Goal: Task Accomplishment & Management: Manage account settings

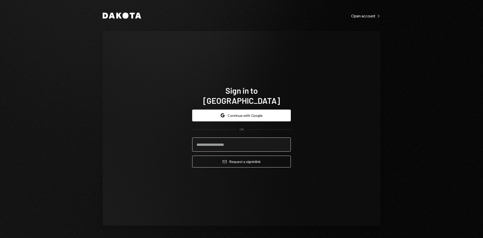
click at [221, 142] on input "email" at bounding box center [241, 144] width 99 height 14
click at [0, 237] on com-1password-button at bounding box center [0, 238] width 0 height 0
type input "**********"
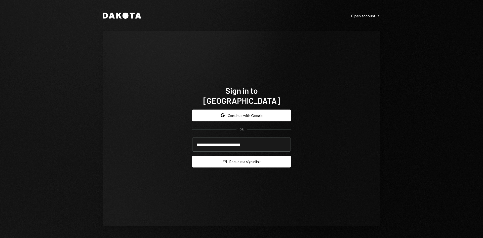
click at [260, 159] on button "Email Request a sign in link" at bounding box center [241, 161] width 99 height 12
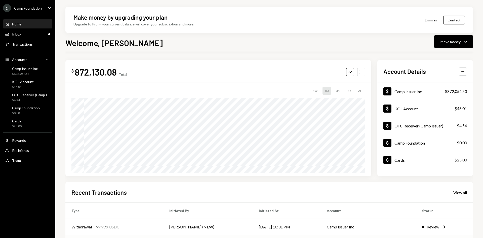
scroll to position [50, 0]
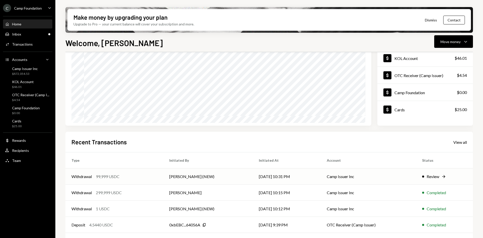
click at [140, 178] on div "Withdrawal 99,999 USDC" at bounding box center [114, 176] width 86 height 6
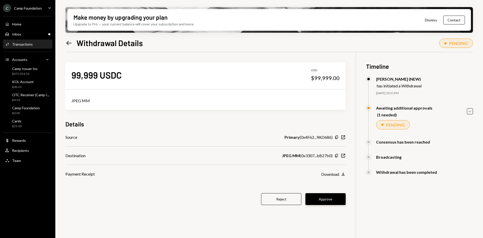
click at [333, 201] on button "Approve" at bounding box center [325, 199] width 40 height 12
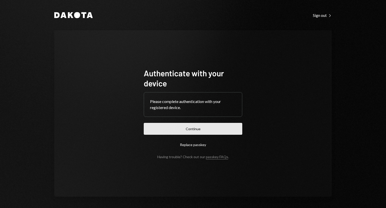
click at [190, 130] on button "Continue" at bounding box center [193, 129] width 99 height 12
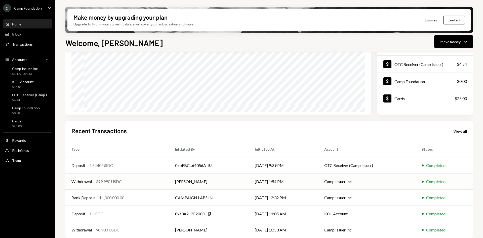
scroll to position [66, 0]
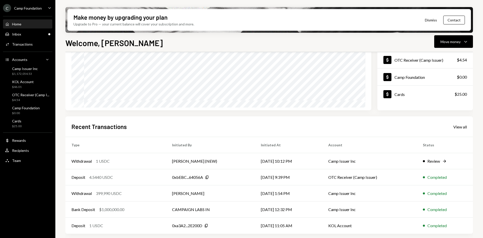
drag, startPoint x: 452, startPoint y: 46, endPoint x: 452, endPoint y: 48, distance: 2.5
click at [386, 46] on button "Move money Caret Down" at bounding box center [453, 41] width 39 height 13
click at [386, 59] on div "Withdraw Send" at bounding box center [446, 56] width 50 height 11
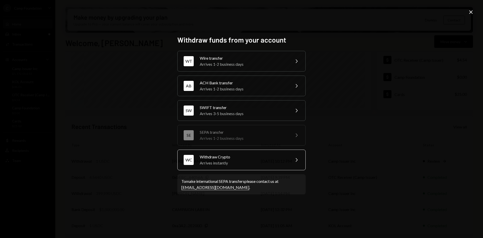
click at [248, 159] on div "Withdraw Crypto" at bounding box center [244, 157] width 88 height 6
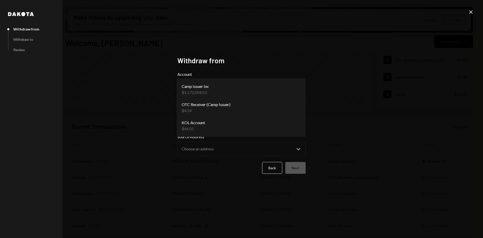
click at [246, 93] on body "C Camp Foundation Caret Down Home Home Inbox Inbox Activities Transactions Acco…" at bounding box center [241, 119] width 483 height 238
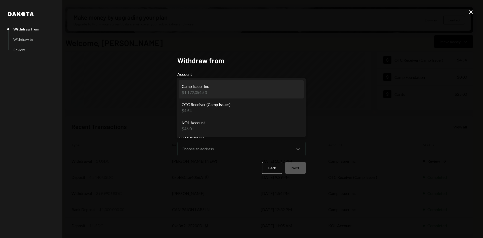
select select "**********"
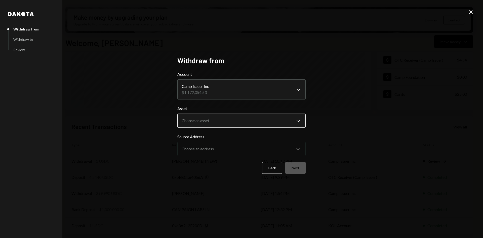
click at [239, 124] on body "C Camp Foundation Caret Down Home Home Inbox Inbox Activities Transactions Acco…" at bounding box center [241, 119] width 483 height 238
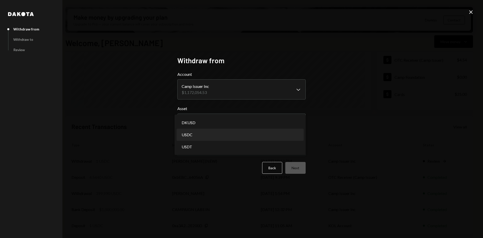
select select "****"
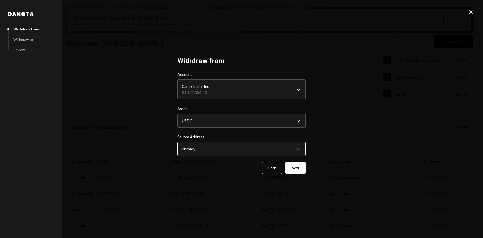
click at [258, 152] on body "C Camp Foundation Caret Down Home Home Inbox Inbox Activities Transactions Acco…" at bounding box center [241, 119] width 483 height 238
click at [299, 168] on button "Next" at bounding box center [295, 168] width 20 height 12
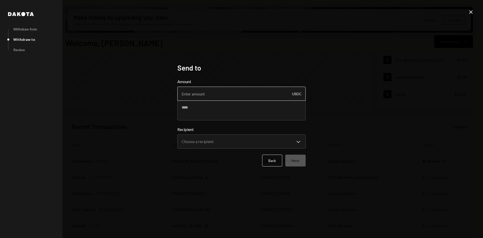
click at [231, 96] on input "Amount" at bounding box center [241, 94] width 128 height 14
type input "399999"
click at [225, 112] on textarea at bounding box center [241, 110] width 128 height 20
type textarea "**********"
click at [242, 138] on body "C Camp Foundation Caret Down Home Home Inbox Inbox Activities Transactions Acco…" at bounding box center [241, 119] width 483 height 238
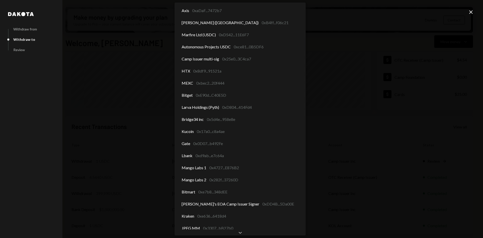
scroll to position [7, 0]
select select "**********"
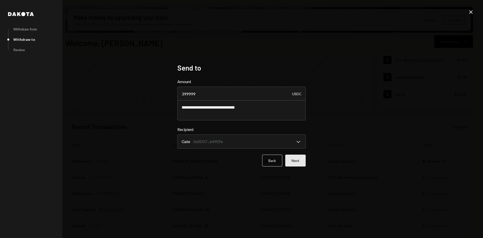
click at [295, 159] on button "Next" at bounding box center [295, 160] width 20 height 12
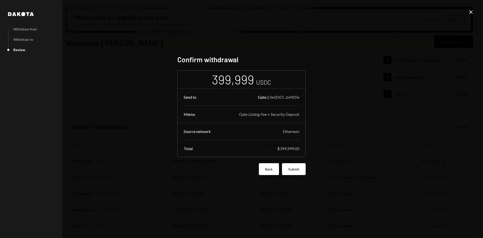
click at [271, 171] on button "Back" at bounding box center [269, 169] width 20 height 12
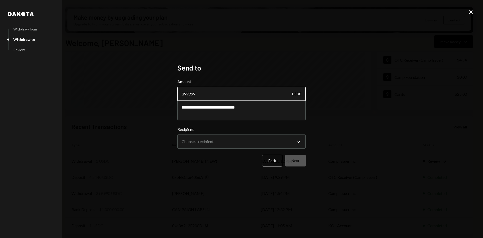
click at [184, 93] on input "399999" at bounding box center [241, 94] width 128 height 14
type input "299999"
click at [328, 156] on div "**********" at bounding box center [241, 119] width 483 height 238
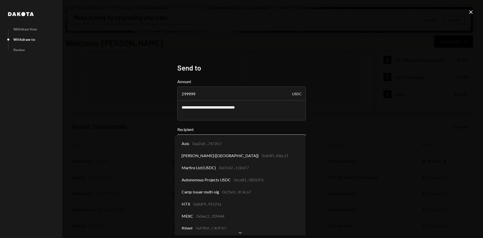
click at [293, 143] on body "C Camp Foundation Caret Down Home Home Inbox Inbox Activities Transactions Acco…" at bounding box center [241, 119] width 483 height 238
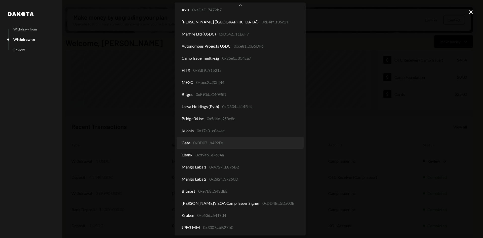
select select "**********"
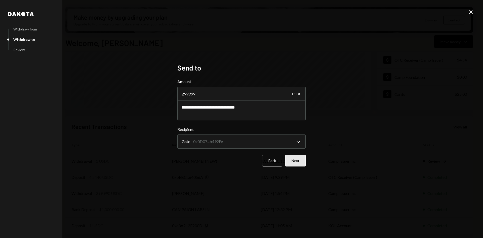
click at [299, 161] on button "Next" at bounding box center [295, 160] width 20 height 12
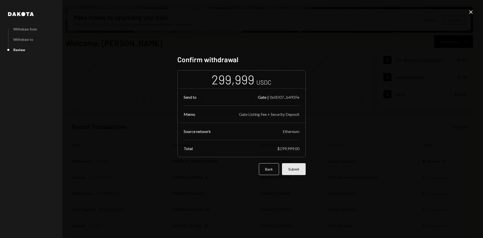
click at [300, 170] on button "Submit" at bounding box center [294, 169] width 24 height 12
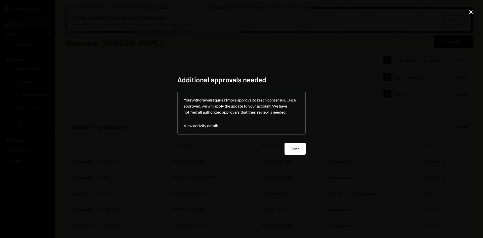
click at [301, 147] on button "Done" at bounding box center [295, 149] width 21 height 12
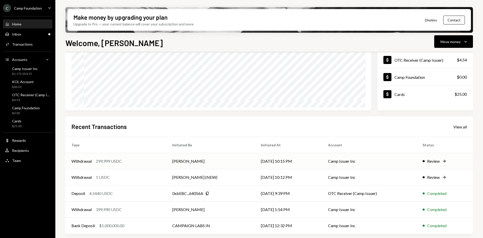
click at [139, 163] on div "Withdrawal 299,999 USDC" at bounding box center [115, 161] width 89 height 6
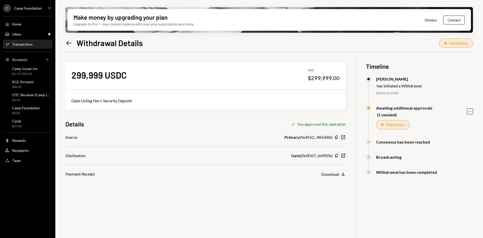
click at [68, 44] on icon at bounding box center [68, 43] width 5 height 4
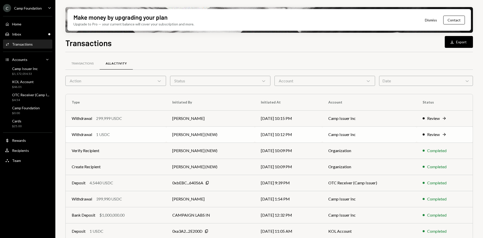
click at [202, 133] on td "[PERSON_NAME] (NEW)" at bounding box center [210, 134] width 89 height 16
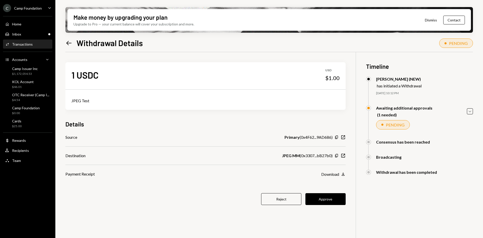
click at [69, 43] on icon at bounding box center [68, 43] width 5 height 4
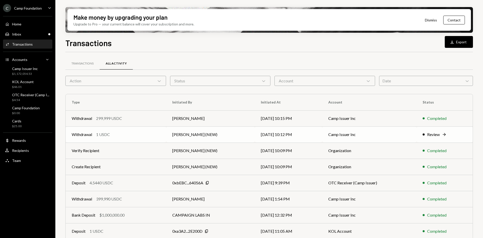
click at [224, 134] on td "[PERSON_NAME] (NEW)" at bounding box center [210, 134] width 89 height 16
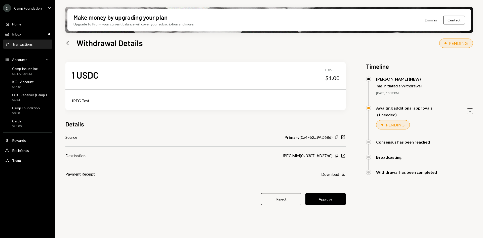
click at [328, 198] on button "Approve" at bounding box center [325, 199] width 40 height 12
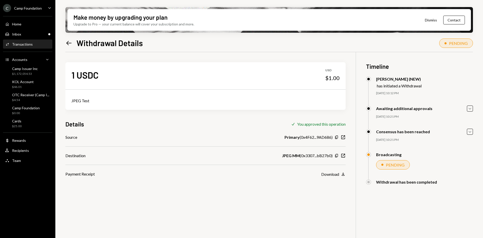
click at [70, 41] on icon "Left Arrow" at bounding box center [68, 42] width 7 height 7
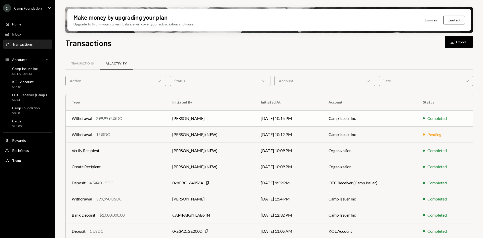
click at [187, 119] on td "[PERSON_NAME]" at bounding box center [210, 118] width 89 height 16
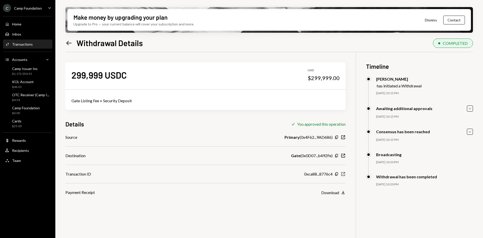
click at [344, 174] on icon "New Window" at bounding box center [343, 173] width 5 height 5
click at [67, 43] on icon at bounding box center [68, 43] width 5 height 4
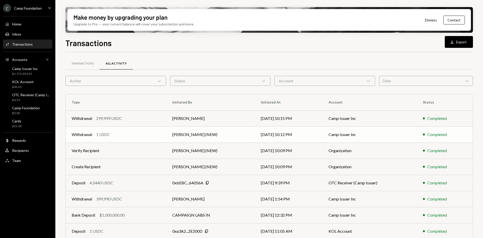
click at [122, 135] on div "Withdrawal 1 USDC" at bounding box center [116, 134] width 89 height 6
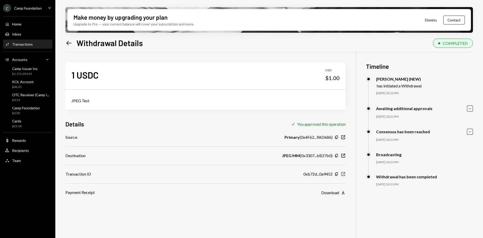
click at [345, 173] on icon "New Window" at bounding box center [343, 173] width 5 height 5
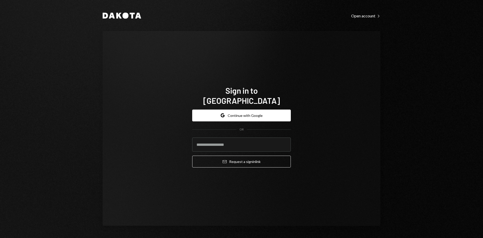
type input "**********"
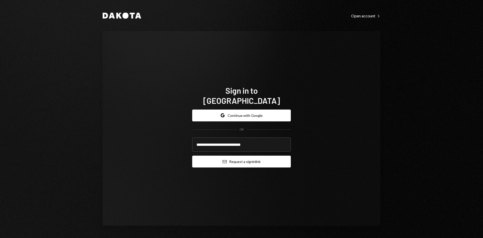
click at [231, 157] on button "Email Request a sign in link" at bounding box center [241, 161] width 99 height 12
